Goal: Navigation & Orientation: Go to known website

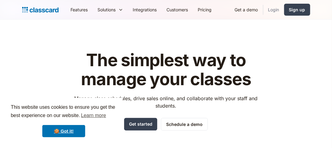
click at [277, 9] on link "Login" at bounding box center [273, 10] width 21 height 14
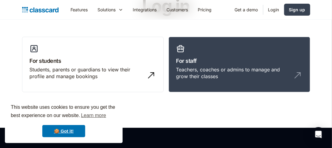
scroll to position [55, 0]
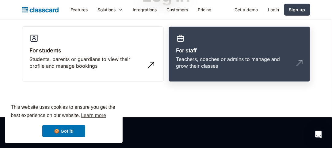
click at [200, 65] on div "Teachers, coaches or admins to manage and grow their classes" at bounding box center [233, 63] width 114 height 14
